Goal: Transaction & Acquisition: Purchase product/service

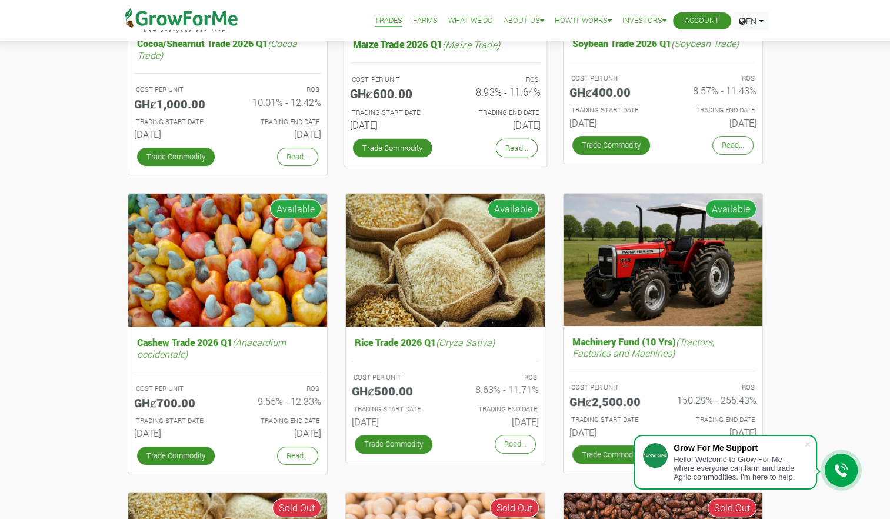
scroll to position [275, 0]
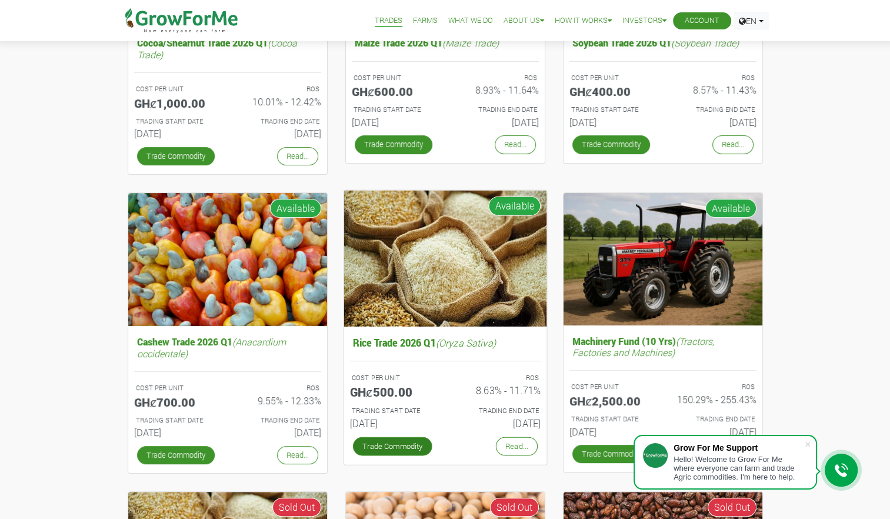
click at [409, 446] on link "Trade Commodity" at bounding box center [392, 446] width 79 height 19
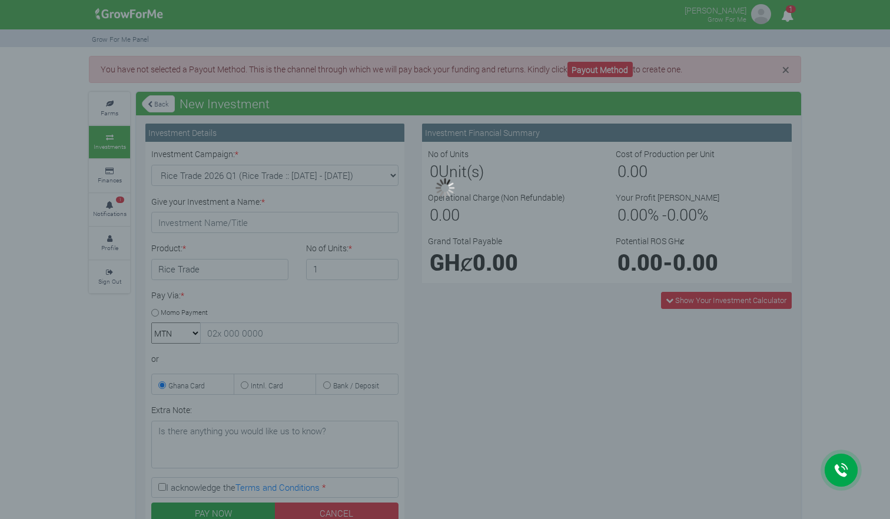
type input "1"
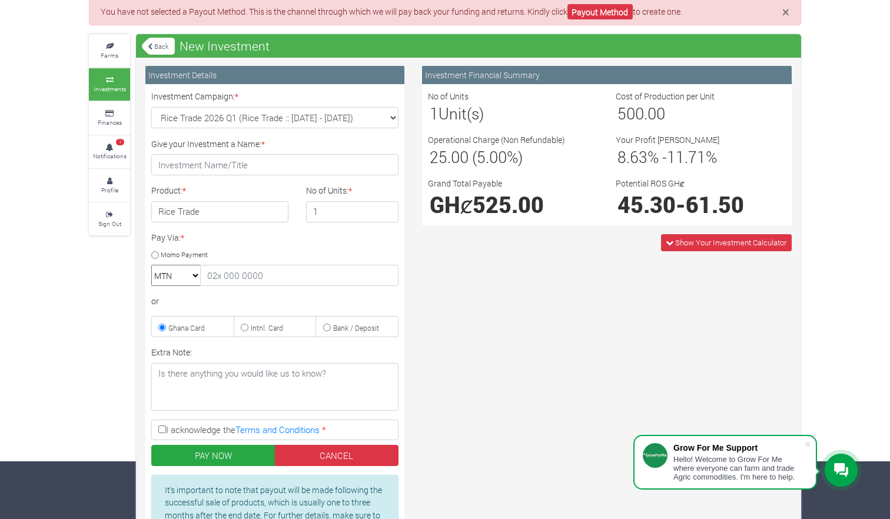
scroll to position [28, 0]
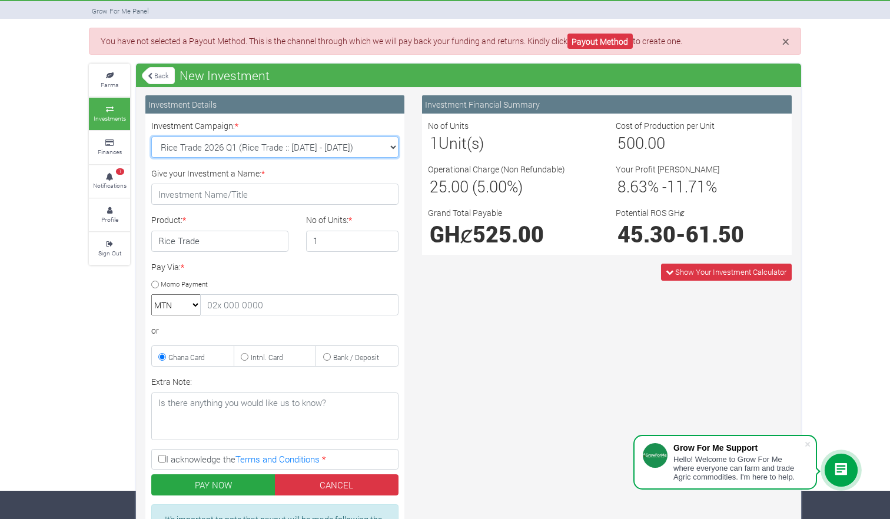
click at [351, 140] on select "Rice Trade 2026 Q1 (Rice Trade :: 01st Jan 2026 - 30th Jun 2026) Cocoa/Shearnut…" at bounding box center [274, 147] width 247 height 21
click at [500, 125] on div "No of Units 1 Unit(s)" at bounding box center [513, 136] width 188 height 35
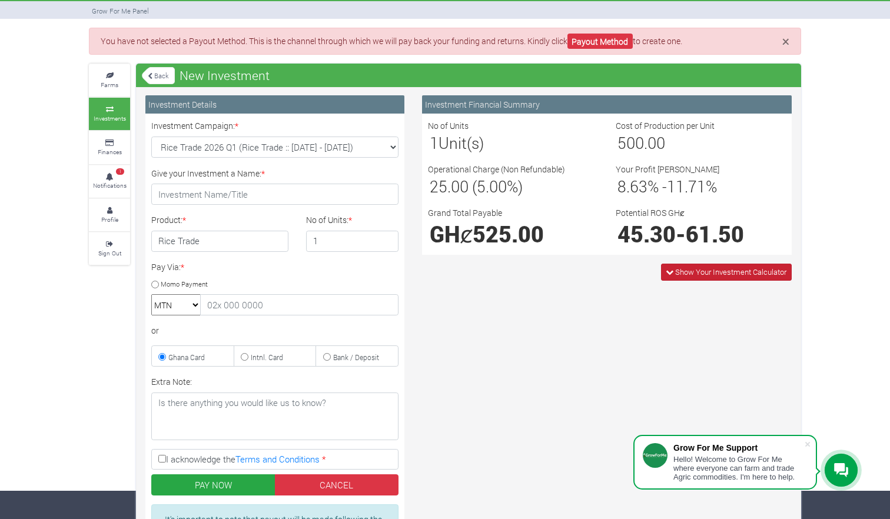
click at [692, 279] on span "Show Your Investment Calculator" at bounding box center [726, 272] width 131 height 17
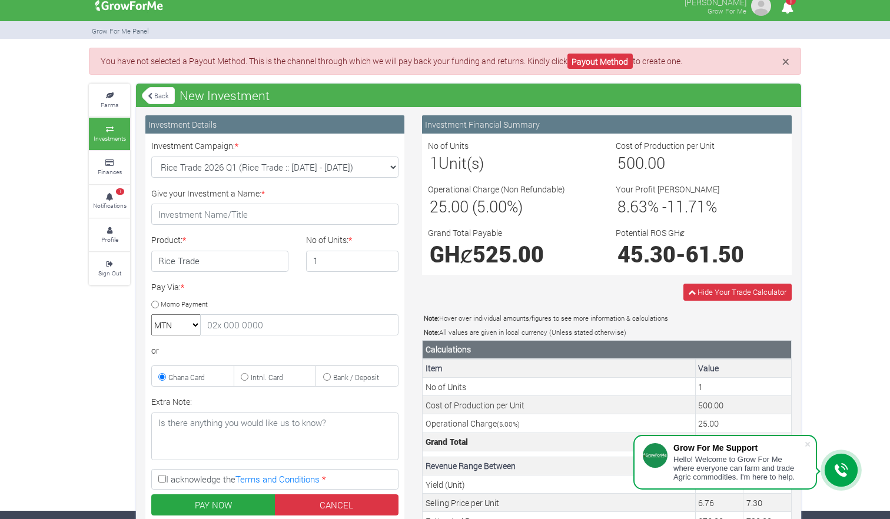
scroll to position [0, 0]
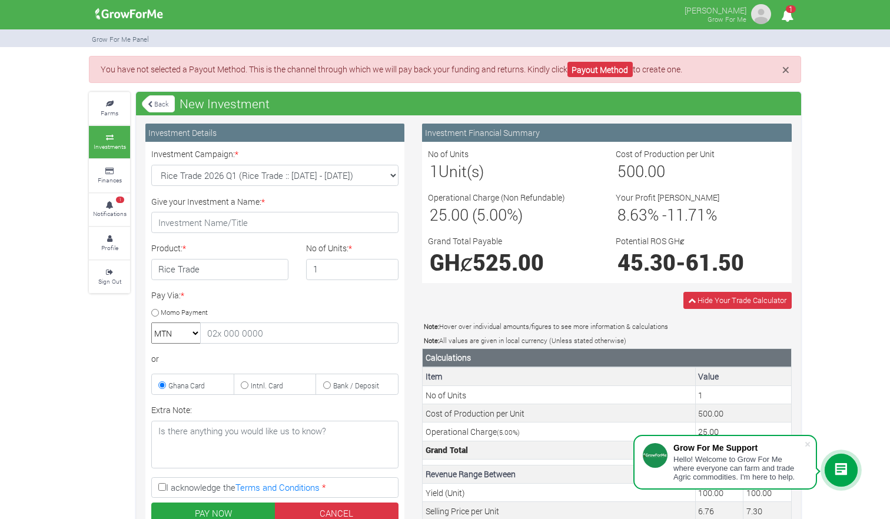
click at [240, 270] on h4 "Rice Trade" at bounding box center [219, 269] width 137 height 21
click at [231, 269] on h4 "Rice Trade" at bounding box center [219, 269] width 137 height 21
click at [161, 103] on link "Back" at bounding box center [158, 103] width 33 height 19
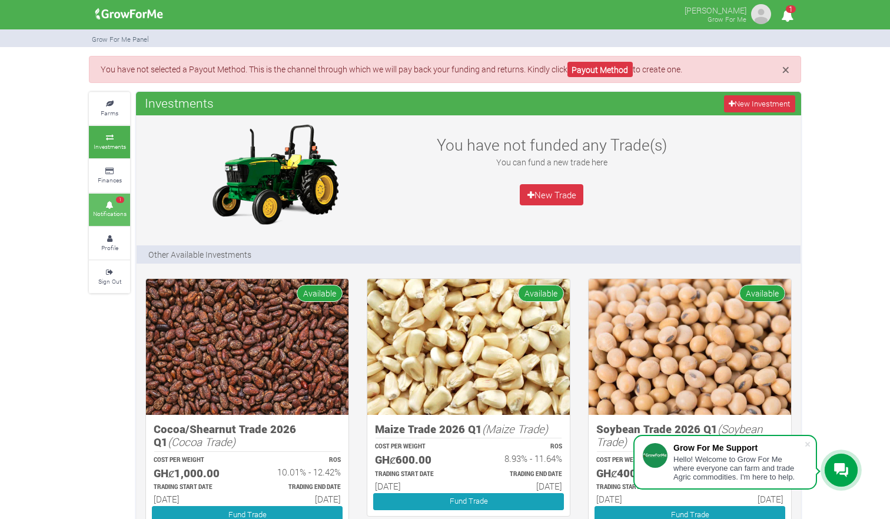
click at [97, 205] on icon at bounding box center [109, 205] width 35 height 6
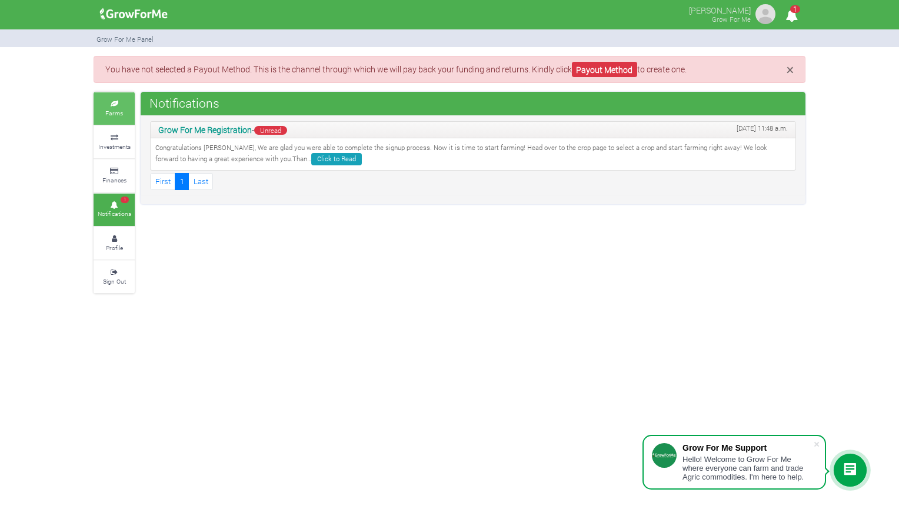
click at [107, 102] on icon at bounding box center [114, 104] width 35 height 6
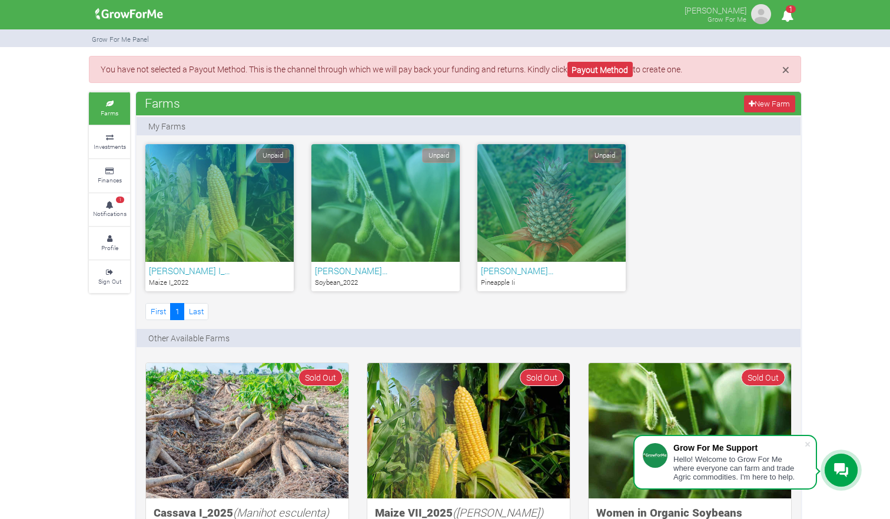
click at [238, 176] on div "Unpaid" at bounding box center [219, 203] width 148 height 118
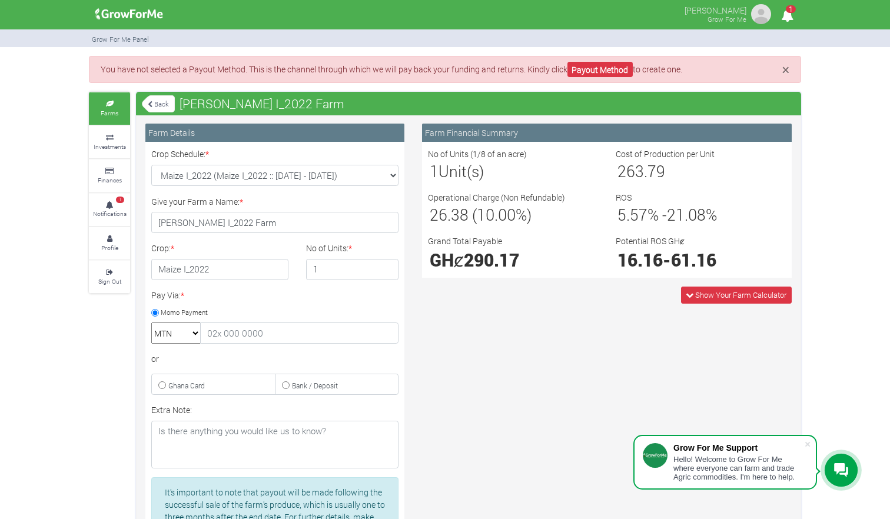
click at [162, 109] on link "Back" at bounding box center [158, 103] width 33 height 19
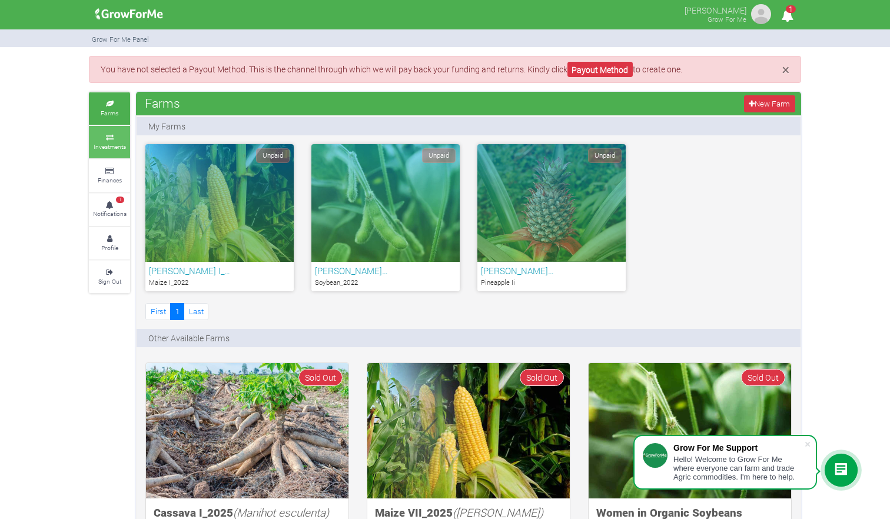
click at [115, 143] on small "Investments" at bounding box center [110, 146] width 32 height 8
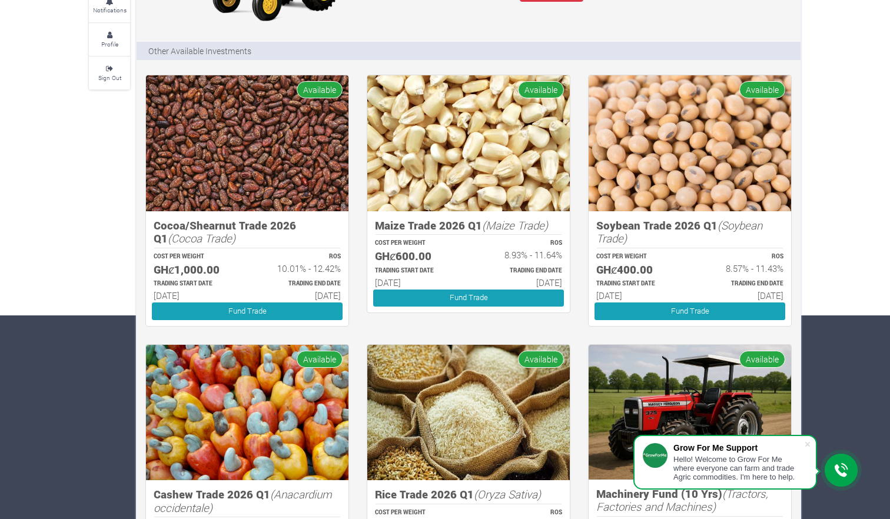
scroll to position [207, 0]
